Goal: Transaction & Acquisition: Purchase product/service

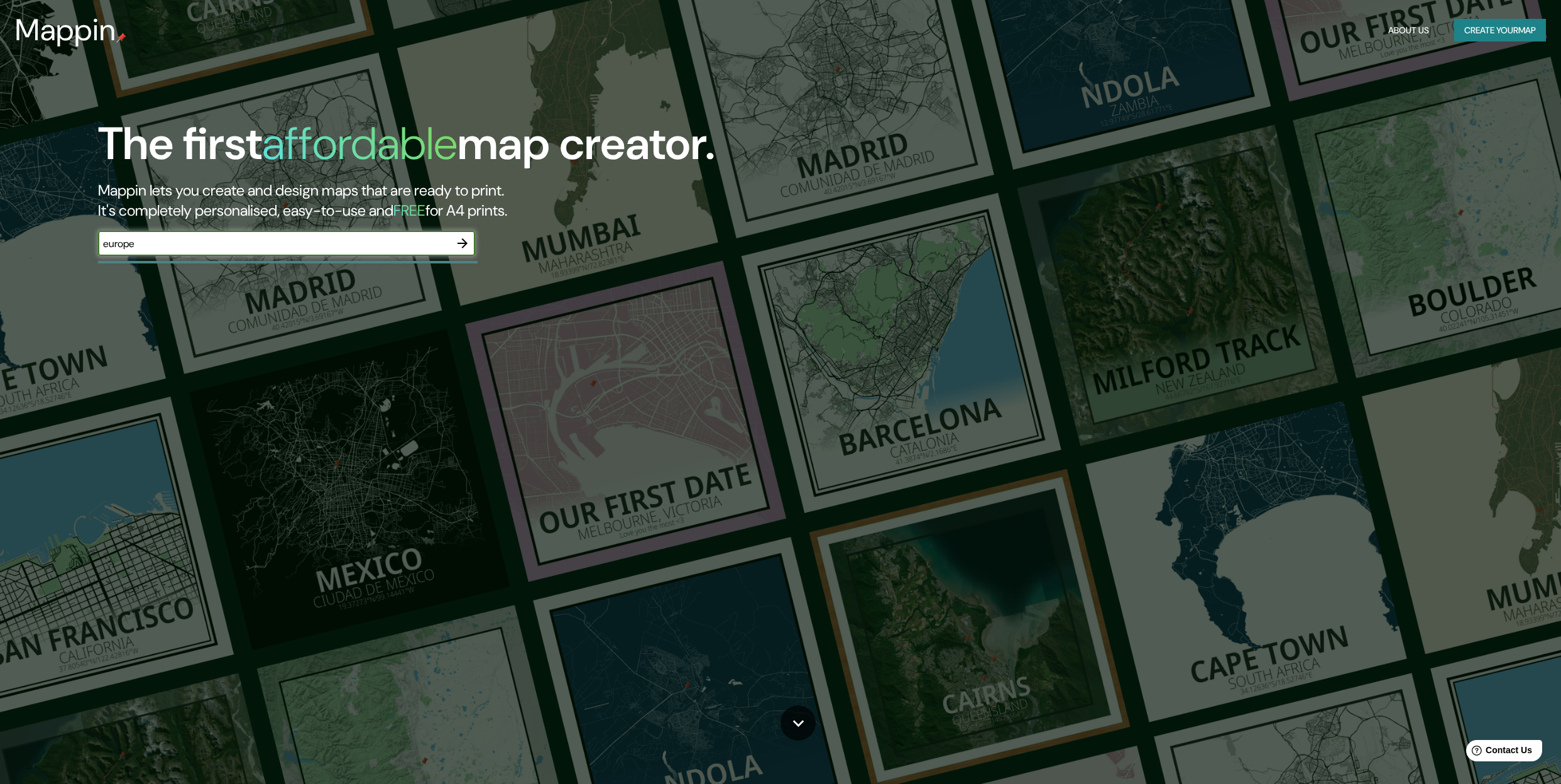
type input "europe"
click at [464, 240] on icon "button" at bounding box center [462, 243] width 10 height 10
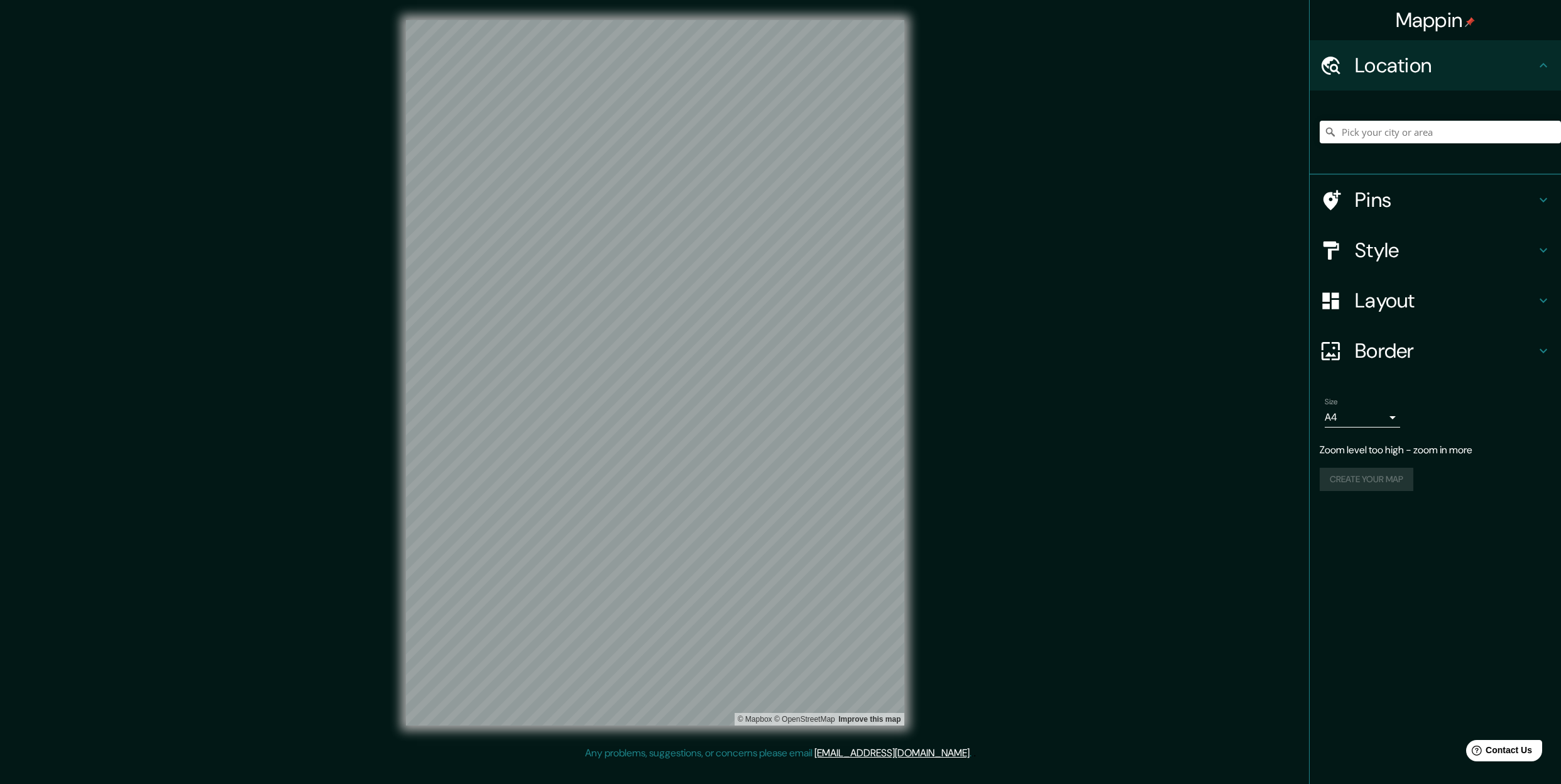
click at [1369, 252] on h4 "Style" at bounding box center [1445, 250] width 181 height 25
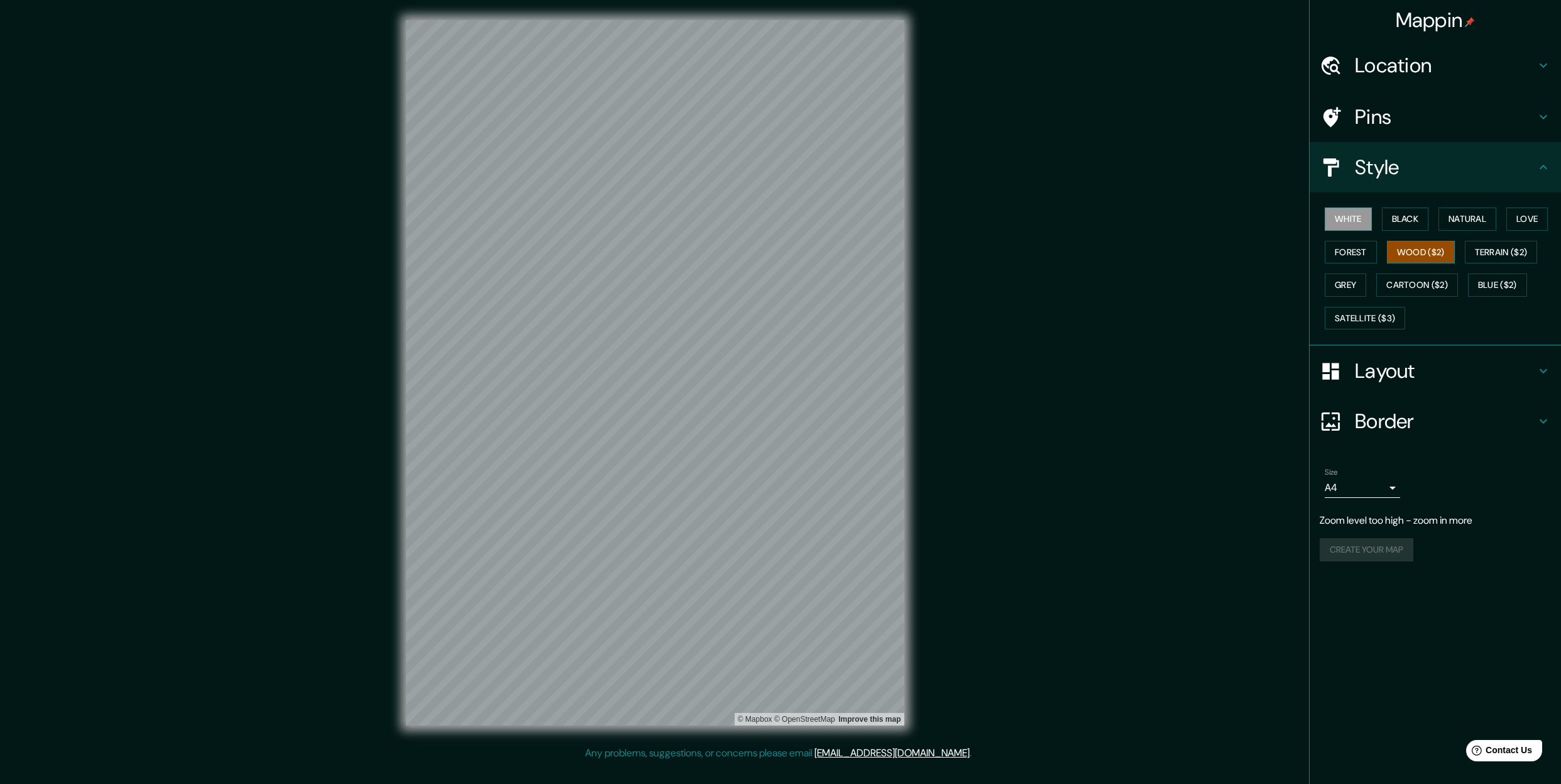
click at [1427, 250] on button "Wood ($2)" at bounding box center [1421, 252] width 68 height 23
click at [1488, 257] on button "Terrain ($2)" at bounding box center [1501, 252] width 73 height 23
click at [1341, 282] on button "Grey" at bounding box center [1345, 285] width 42 height 23
click at [1411, 284] on button "Cartoon ($2)" at bounding box center [1417, 285] width 82 height 23
click at [1504, 283] on button "Blue ($2)" at bounding box center [1497, 285] width 59 height 23
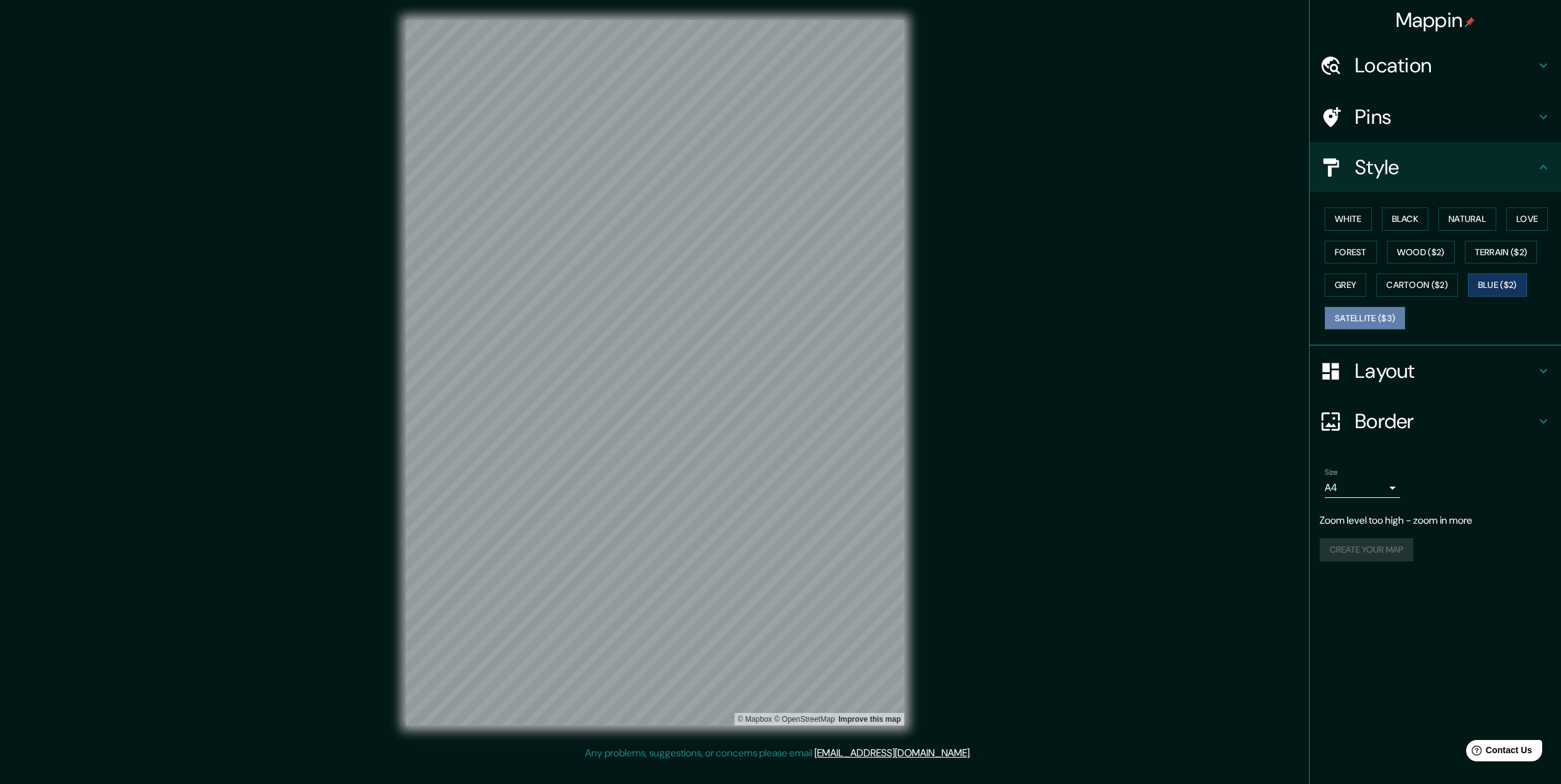
click at [1364, 321] on button "Satellite ($3)" at bounding box center [1365, 318] width 80 height 23
click at [380, 324] on div "Mappin Location Pins Style White Black Natural Love Forest Wood ($2) Terrain ($…" at bounding box center [780, 383] width 1561 height 766
click at [928, 606] on div "Mappin Location Pins Style White Black Natural Love Forest Wood ($2) Terrain ($…" at bounding box center [780, 383] width 1561 height 766
